Goal: Communication & Community: Answer question/provide support

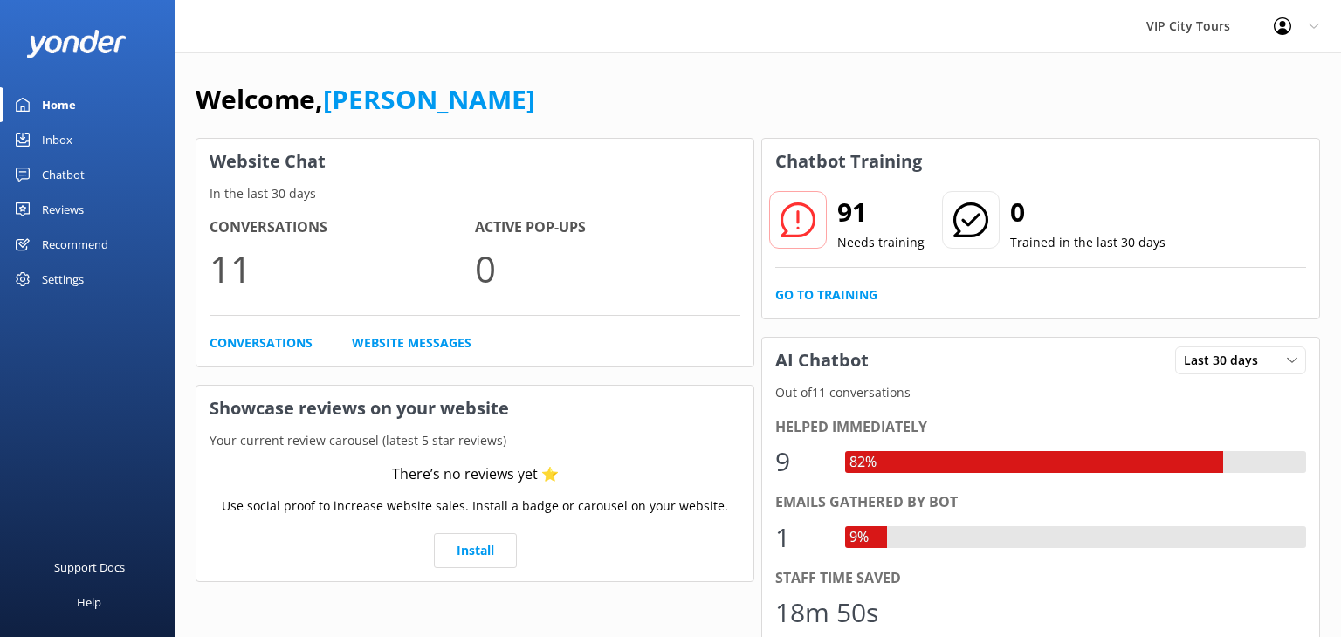
click at [55, 141] on div "Inbox" at bounding box center [57, 139] width 31 height 35
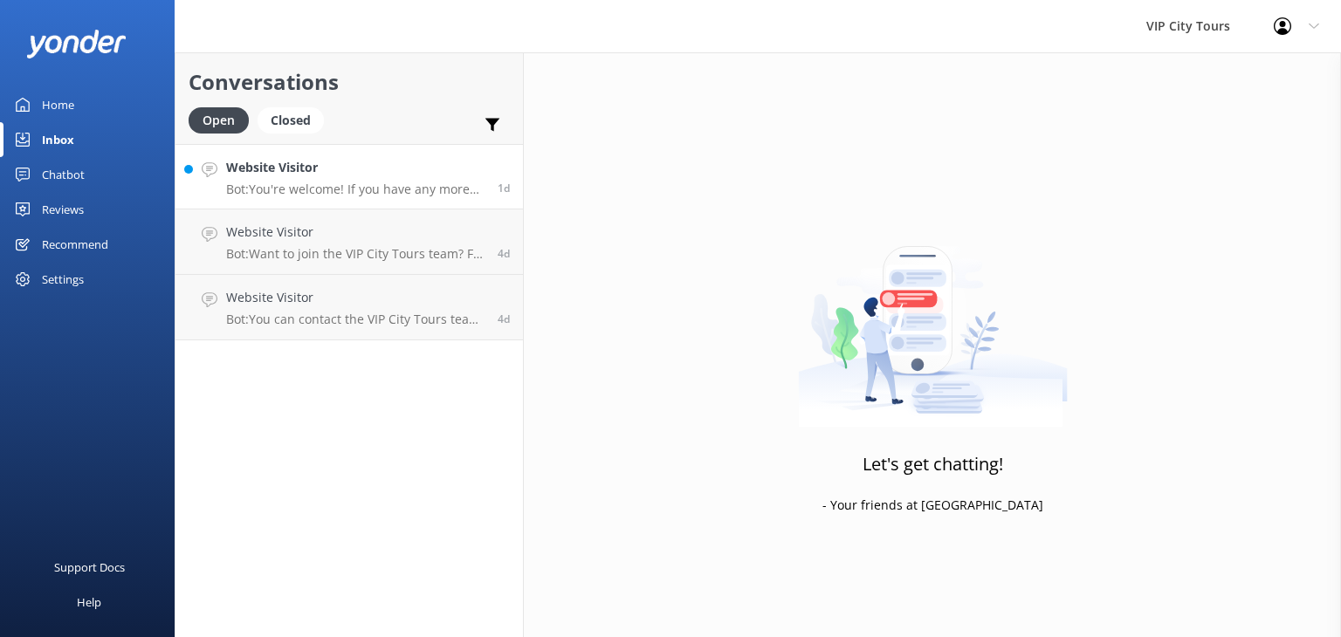
click at [339, 189] on p "Bot: You're welcome! If you have any more questions, feel free to ask." at bounding box center [355, 190] width 258 height 16
